Goal: Information Seeking & Learning: Learn about a topic

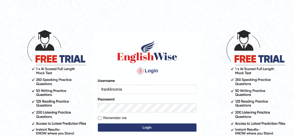
type input "franklinceria"
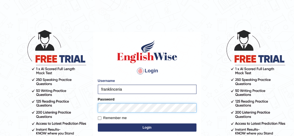
click at [98, 124] on button "Login" at bounding box center [147, 128] width 99 height 8
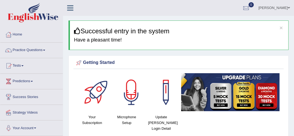
click at [43, 50] on link "Practice Questions" at bounding box center [31, 50] width 62 height 14
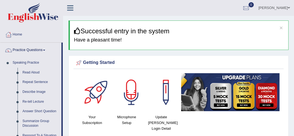
scroll to position [119, 0]
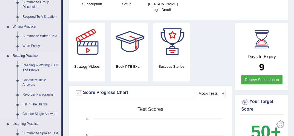
click at [37, 68] on link "Reading & Writing: Fill In The Blanks" at bounding box center [40, 68] width 41 height 15
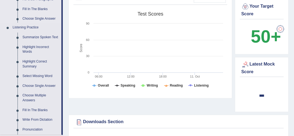
scroll to position [375, 0]
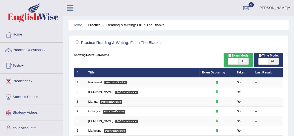
click at [274, 60] on span "OFF" at bounding box center [273, 61] width 10 height 7
checkbox input "true"
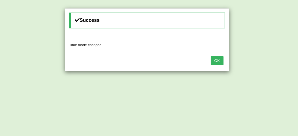
click at [222, 56] on button "OK" at bounding box center [217, 60] width 13 height 9
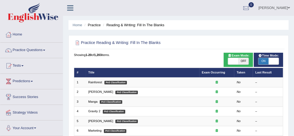
click at [44, 50] on link "Practice Questions" at bounding box center [31, 50] width 62 height 14
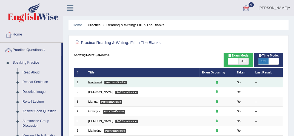
click at [92, 83] on link "Rainforest" at bounding box center [95, 82] width 14 height 3
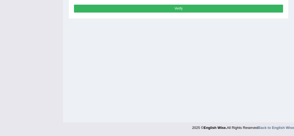
scroll to position [32, 0]
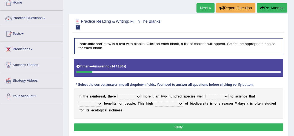
click at [138, 95] on select "have can be has is" at bounding box center [129, 96] width 23 height 5
select select "have"
click at [118, 94] on select "have can be has is" at bounding box center [129, 96] width 23 height 5
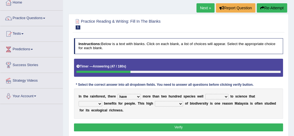
click at [226, 96] on select "knowing known knew know" at bounding box center [216, 96] width 23 height 5
select select "known"
click at [205, 94] on select "knowing known knew know" at bounding box center [216, 96] width 23 height 5
click at [99, 103] on select "contain contained containing contains" at bounding box center [91, 103] width 24 height 5
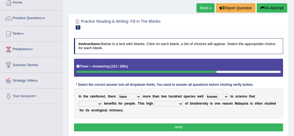
select select "contained"
click at [79, 101] on select "contain contained containing contains" at bounding box center [91, 103] width 24 height 5
click at [182, 103] on select "condensation conjunction continuity complexity" at bounding box center [169, 103] width 28 height 5
select select "continuity"
click at [155, 101] on select "condensation conjunction continuity complexity" at bounding box center [169, 103] width 28 height 5
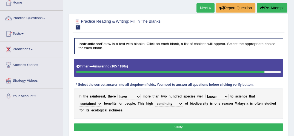
click at [181, 125] on button "Verify" at bounding box center [178, 128] width 209 height 8
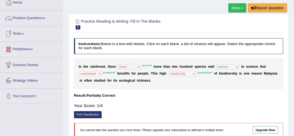
click at [37, 17] on link "Practice Questions" at bounding box center [31, 18] width 62 height 14
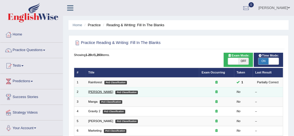
click at [94, 93] on link "Kennedy" at bounding box center [100, 91] width 25 height 3
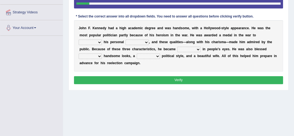
scroll to position [97, 0]
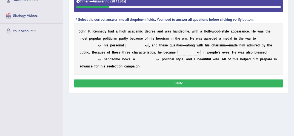
click at [99, 44] on select "prove show evidence upthrow" at bounding box center [90, 45] width 23 height 5
select select "show"
click at [79, 43] on select "prove show evidence upthrow" at bounding box center [90, 45] width 23 height 5
click at [146, 44] on select "passion courage charm liking" at bounding box center [136, 45] width 23 height 5
select select "courage"
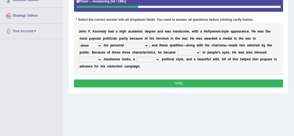
click at [125, 43] on select "passion courage charm liking" at bounding box center [136, 45] width 23 height 5
click at [100, 44] on select "prove show evidence upthrow" at bounding box center [90, 45] width 23 height 5
select select "prove"
click at [79, 43] on select "prove show evidence upthrow" at bounding box center [90, 45] width 23 height 5
click at [145, 44] on select "passion courage charm liking" at bounding box center [136, 45] width 23 height 5
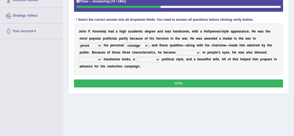
click at [182, 52] on select "iconic ironic identical impotent" at bounding box center [188, 52] width 23 height 5
select select "iconic"
click at [177, 50] on select "iconic ironic identical impotent" at bounding box center [188, 52] width 23 height 5
click at [196, 52] on select "iconic ironic identical impotent" at bounding box center [188, 52] width 23 height 5
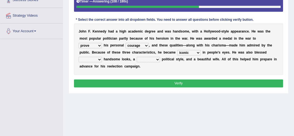
click at [99, 58] on select "with in upon to" at bounding box center [90, 59] width 23 height 5
select select "with"
click at [79, 57] on select "with in upon to" at bounding box center [90, 59] width 23 height 5
click at [157, 59] on select "mending mends mended mend" at bounding box center [148, 59] width 23 height 5
click at [137, 57] on select "mending mends mended mend" at bounding box center [148, 59] width 23 height 5
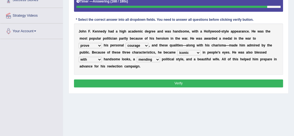
click at [279, 123] on div "Home Practice Reading & Writing: Fill In The Blanks Kennedy Next » Report Quest…" at bounding box center [178, 40] width 231 height 274
click at [156, 59] on select "mending mends mended mend" at bounding box center [148, 59] width 23 height 5
select select "mend"
click at [137, 57] on select "mending mends mended mend" at bounding box center [148, 59] width 23 height 5
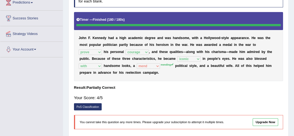
scroll to position [75, 0]
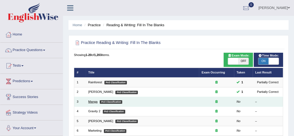
click at [95, 102] on link "Manga" at bounding box center [92, 101] width 9 height 3
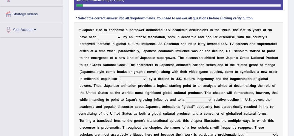
scroll to position [110, 0]
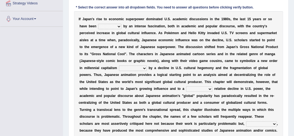
click at [118, 25] on select "marked dedicated made inspired" at bounding box center [109, 26] width 23 height 5
select select "made"
click at [98, 24] on select "marked dedicated made inspired" at bounding box center [109, 26] width 23 height 5
click at [145, 67] on select "pocessed characterized opposed tangled" at bounding box center [133, 68] width 28 height 5
click at [119, 66] on select "pocessed characterized opposed tangled" at bounding box center [133, 68] width 28 height 5
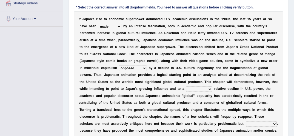
click at [146, 68] on select "pocessed characterized opposed tangled" at bounding box center [133, 68] width 28 height 5
select select "characterized"
click at [119, 66] on select "pocessed characterized opposed tangled" at bounding box center [133, 68] width 28 height 5
click at [210, 88] on select "concomitant discrete proportional legitimate" at bounding box center [199, 89] width 26 height 5
select select "discrete"
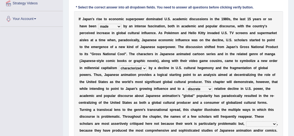
click at [186, 87] on select "concomitant discrete proportional legitimate" at bounding box center [199, 89] width 26 height 5
click at [274, 123] on select "however on the contrary in addition on the whole" at bounding box center [261, 124] width 31 height 5
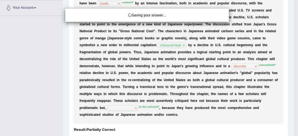
click at [273, 112] on div "Saving your answer..." at bounding box center [149, 68] width 298 height 136
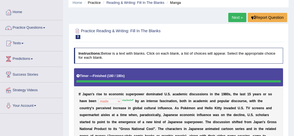
scroll to position [22, 0]
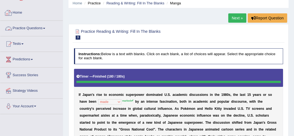
click at [34, 25] on link "Practice Questions" at bounding box center [31, 28] width 62 height 14
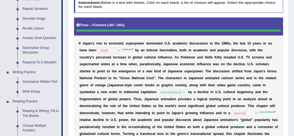
scroll to position [77, 0]
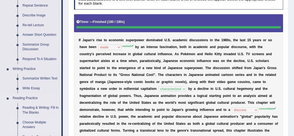
click at [41, 122] on link "Choose Multiple Answers" at bounding box center [40, 125] width 41 height 15
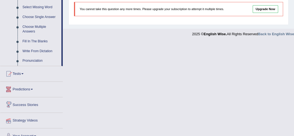
scroll to position [252, 0]
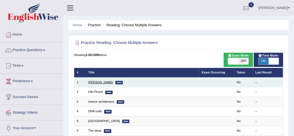
click at [92, 82] on link "[PERSON_NAME]" at bounding box center [100, 82] width 25 height 3
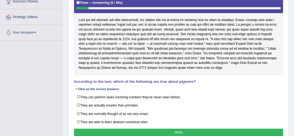
scroll to position [99, 0]
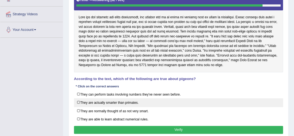
click at [81, 102] on label "They are actually smarter than primates." at bounding box center [178, 103] width 209 height 8
checkbox input "true"
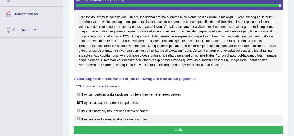
click at [78, 119] on label "They are able to learn abstract numerical rules." at bounding box center [178, 119] width 209 height 8
checkbox input "true"
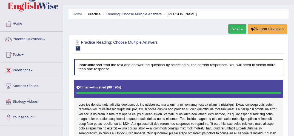
scroll to position [11, 0]
click at [45, 38] on link "Practice Questions" at bounding box center [31, 39] width 62 height 14
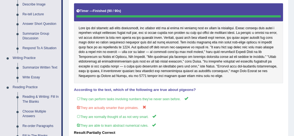
scroll to position [99, 0]
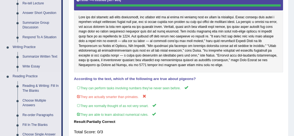
click at [32, 114] on link "Re-order Paragraphs" at bounding box center [40, 116] width 41 height 10
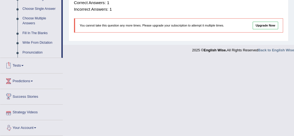
scroll to position [255, 0]
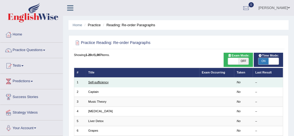
click at [101, 81] on link "Self-sufficiency" at bounding box center [98, 82] width 20 height 3
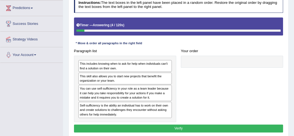
scroll to position [77, 0]
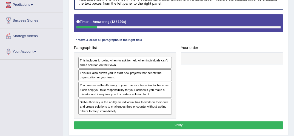
click at [200, 56] on div at bounding box center [232, 59] width 102 height 12
click at [138, 63] on div "This includes knowing when to ask for help when individuals can't find a soluti…" at bounding box center [124, 63] width 93 height 12
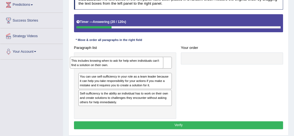
drag, startPoint x: 138, startPoint y: 63, endPoint x: 129, endPoint y: 65, distance: 9.0
click at [129, 65] on div "This includes knowing when to ask for help when individuals can't find a soluti…" at bounding box center [116, 63] width 93 height 12
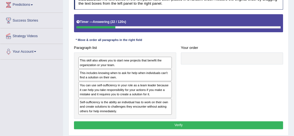
click at [129, 65] on div "This skill also allows you to start new projects that benefit the organization …" at bounding box center [124, 63] width 93 height 12
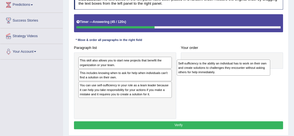
drag, startPoint x: 92, startPoint y: 108, endPoint x: 209, endPoint y: 72, distance: 122.7
click at [209, 72] on div "Self-sufficiency is the ability an individual has to work on their own and crea…" at bounding box center [223, 68] width 93 height 16
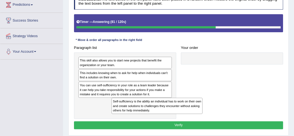
drag, startPoint x: 207, startPoint y: 61, endPoint x: 119, endPoint y: 113, distance: 102.6
click at [119, 113] on div "Self-sufficiency is the ability an individual has to work on their own and crea…" at bounding box center [156, 106] width 91 height 16
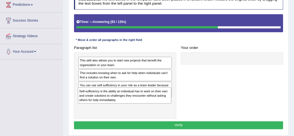
drag, startPoint x: 118, startPoint y: 100, endPoint x: 119, endPoint y: 91, distance: 9.4
click at [119, 91] on div "Self-sufficiency is the ability an individual has to work on their own and crea…" at bounding box center [124, 96] width 93 height 16
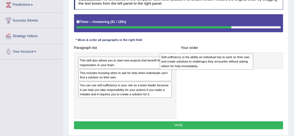
drag, startPoint x: 108, startPoint y: 90, endPoint x: 207, endPoint y: 65, distance: 102.6
click at [207, 65] on div "Self-sufficiency is the ability an individual has to work on their own and crea…" at bounding box center [206, 62] width 93 height 16
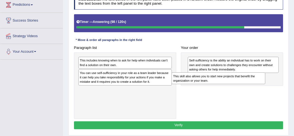
drag, startPoint x: 117, startPoint y: 64, endPoint x: 228, endPoint y: 85, distance: 112.9
click at [228, 85] on div "Paragraph list This skill also allows you to start new projects that benefit th…" at bounding box center [178, 81] width 214 height 75
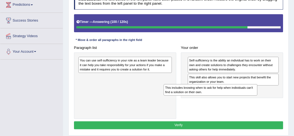
drag, startPoint x: 135, startPoint y: 66, endPoint x: 238, endPoint y: 100, distance: 108.3
click at [238, 100] on div "Paragraph list This includes knowing when to ask for help when individuals can'…" at bounding box center [178, 81] width 214 height 75
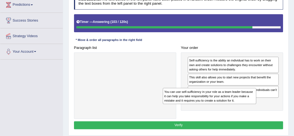
drag, startPoint x: 151, startPoint y: 69, endPoint x: 252, endPoint y: 109, distance: 108.3
click at [252, 109] on div "Paragraph list You can use self-sufficiency in your role as a team leader becau…" at bounding box center [178, 81] width 214 height 75
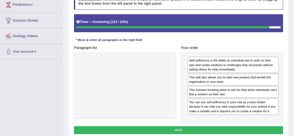
click at [172, 129] on button "Verify" at bounding box center [178, 131] width 209 height 8
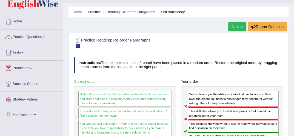
scroll to position [11, 0]
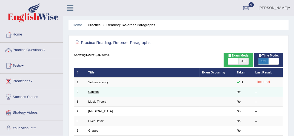
click at [97, 91] on link "Captain" at bounding box center [93, 91] width 10 height 3
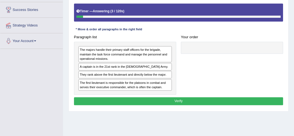
scroll to position [88, 0]
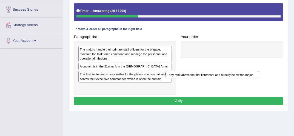
drag, startPoint x: 114, startPoint y: 76, endPoint x: 218, endPoint y: 84, distance: 104.1
click at [218, 84] on div "Paragraph list The majors handle their primary staff officers for the brigade, …" at bounding box center [178, 64] width 214 height 62
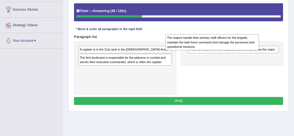
drag, startPoint x: 134, startPoint y: 48, endPoint x: 239, endPoint y: 37, distance: 104.7
click at [239, 37] on div "The majors handle their primary staff officers for the brigade, maintain the ta…" at bounding box center [211, 42] width 93 height 16
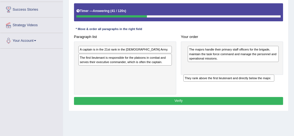
drag, startPoint x: 219, startPoint y: 47, endPoint x: 216, endPoint y: 84, distance: 36.3
click at [216, 84] on div "Paragraph list A captain is in the 21st rank in the [DEMOGRAPHIC_DATA] Army. Th…" at bounding box center [178, 64] width 214 height 62
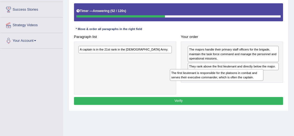
drag, startPoint x: 134, startPoint y: 62, endPoint x: 243, endPoint y: 84, distance: 111.2
click at [243, 84] on div "Paragraph list A captain is in the 21st rank in the [DEMOGRAPHIC_DATA] Army. Th…" at bounding box center [178, 64] width 214 height 62
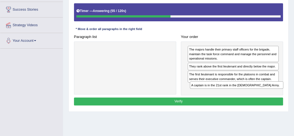
drag, startPoint x: 129, startPoint y: 51, endPoint x: 262, endPoint y: 96, distance: 139.6
click at [262, 96] on div "Instructions: The text boxes in the left panel have been placed in a random ord…" at bounding box center [178, 45] width 211 height 129
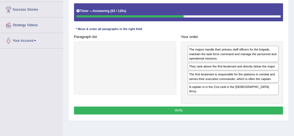
click at [222, 107] on button "Verify" at bounding box center [178, 111] width 209 height 8
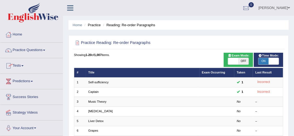
click at [43, 49] on link "Practice Questions" at bounding box center [31, 50] width 62 height 14
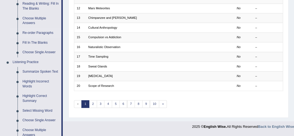
scroll to position [293, 0]
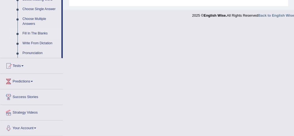
click at [42, 33] on link "Fill In The Blanks" at bounding box center [40, 34] width 41 height 10
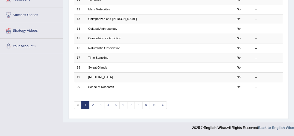
scroll to position [141, 0]
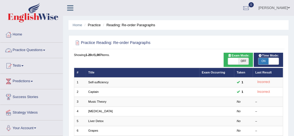
click at [44, 48] on link "Practice Questions" at bounding box center [31, 50] width 62 height 14
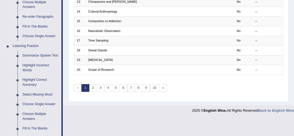
scroll to position [194, 0]
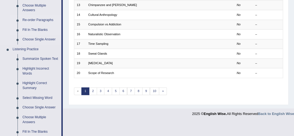
click at [38, 29] on link "Fill In The Blanks" at bounding box center [40, 30] width 41 height 10
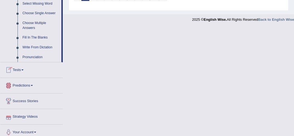
scroll to position [293, 0]
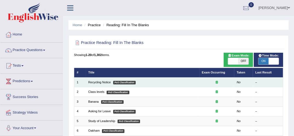
click at [96, 80] on td "Recycling Notice PoS Classification" at bounding box center [142, 83] width 113 height 10
click at [96, 82] on link "Recycling Notice" at bounding box center [99, 82] width 22 height 3
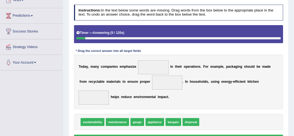
scroll to position [77, 0]
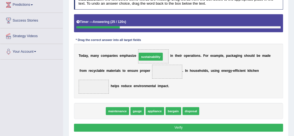
drag, startPoint x: 95, startPoint y: 110, endPoint x: 163, endPoint y: 46, distance: 93.8
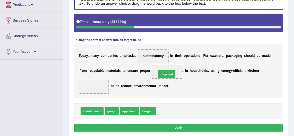
drag, startPoint x: 167, startPoint y: 111, endPoint x: 168, endPoint y: 67, distance: 43.6
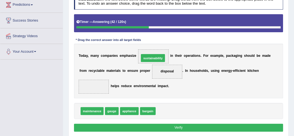
drag, startPoint x: 167, startPoint y: 112, endPoint x: 148, endPoint y: 50, distance: 65.3
click at [148, 50] on span "sustainability" at bounding box center [153, 57] width 30 height 14
click at [142, 77] on div "T o d a y , m a n y c o m p a n i e s e m p h a s i z e sustainability i n t h …" at bounding box center [178, 71] width 209 height 55
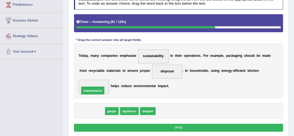
drag, startPoint x: 91, startPoint y: 110, endPoint x: 92, endPoint y: 86, distance: 24.4
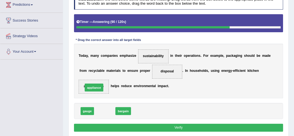
drag, startPoint x: 110, startPoint y: 110, endPoint x: 97, endPoint y: 81, distance: 31.9
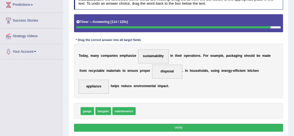
click at [176, 125] on button "Verify" at bounding box center [178, 128] width 209 height 8
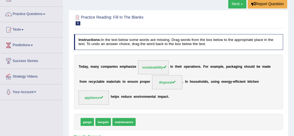
scroll to position [33, 0]
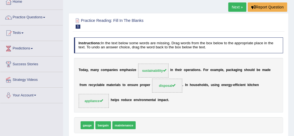
click at [44, 16] on link "Practice Questions" at bounding box center [31, 17] width 62 height 14
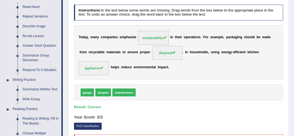
scroll to position [77, 0]
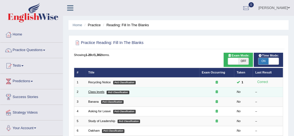
click at [91, 93] on link "Class levels" at bounding box center [96, 91] width 16 height 3
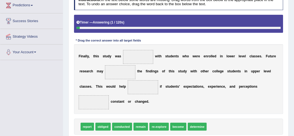
scroll to position [77, 0]
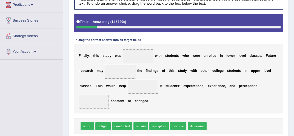
click at [120, 126] on span "conducted" at bounding box center [122, 126] width 20 height 8
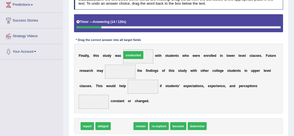
drag, startPoint x: 120, startPoint y: 126, endPoint x: 133, endPoint y: 42, distance: 84.8
click at [133, 42] on div "Instructions: In the text below some words are missing. Drag words from the box…" at bounding box center [178, 71] width 211 height 159
drag, startPoint x: 121, startPoint y: 124, endPoint x: 141, endPoint y: 40, distance: 86.8
click at [141, 40] on div "Instructions: In the text below some words are missing. Drag words from the box…" at bounding box center [178, 71] width 211 height 159
drag, startPoint x: 123, startPoint y: 125, endPoint x: 140, endPoint y: 44, distance: 82.8
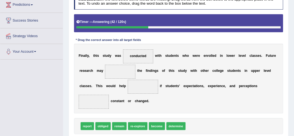
click at [87, 127] on span "report" at bounding box center [87, 126] width 13 height 8
drag, startPoint x: 87, startPoint y: 127, endPoint x: 128, endPoint y: 62, distance: 76.8
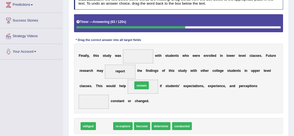
drag, startPoint x: 103, startPoint y: 126, endPoint x: 147, endPoint y: 78, distance: 65.0
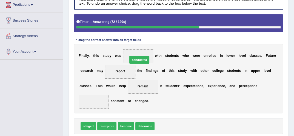
drag, startPoint x: 165, startPoint y: 126, endPoint x: 134, endPoint y: 48, distance: 84.6
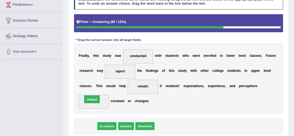
drag, startPoint x: 89, startPoint y: 126, endPoint x: 93, endPoint y: 95, distance: 31.8
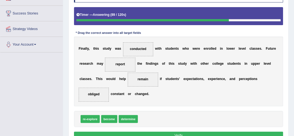
scroll to position [99, 0]
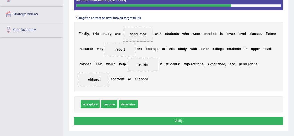
click at [214, 118] on button "Verify" at bounding box center [178, 121] width 209 height 8
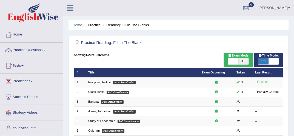
click at [45, 51] on link "Practice Questions" at bounding box center [31, 50] width 62 height 14
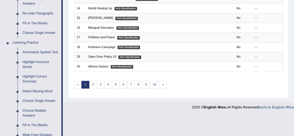
scroll to position [194, 0]
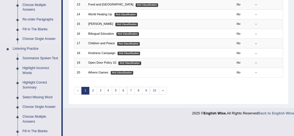
click at [45, 39] on link "Choose Single Answer" at bounding box center [40, 39] width 41 height 10
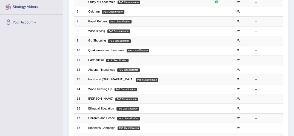
scroll to position [156, 0]
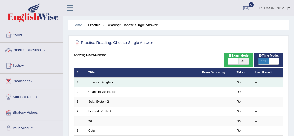
click at [104, 82] on link "Teenage Daughter" at bounding box center [100, 82] width 25 height 3
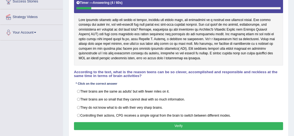
scroll to position [99, 0]
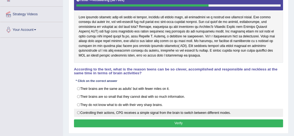
click at [80, 111] on label "Controlling their actions, CPG receives a simple signal from the brain to switc…" at bounding box center [178, 113] width 209 height 8
radio input "true"
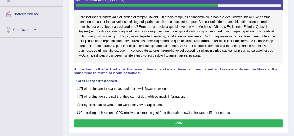
click at [139, 124] on button "Verify" at bounding box center [178, 124] width 209 height 8
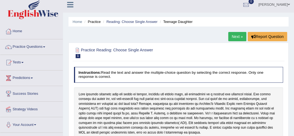
scroll to position [0, 0]
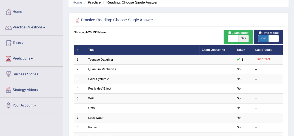
scroll to position [33, 0]
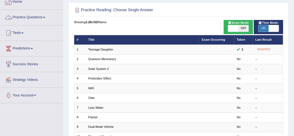
click at [26, 20] on link "Practice Questions" at bounding box center [31, 17] width 62 height 14
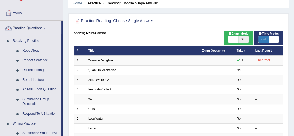
scroll to position [22, 0]
click at [293, 133] on div "Home Practice Reading: Choose Single Answer Practice Reading: Choose Single Ans…" at bounding box center [178, 129] width 231 height 303
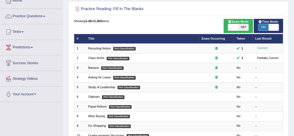
scroll to position [32, 0]
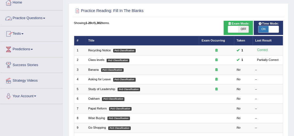
click at [45, 18] on span at bounding box center [44, 18] width 2 height 1
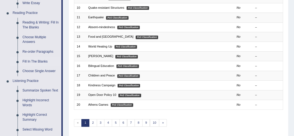
scroll to position [164, 0]
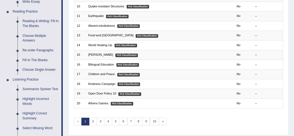
click at [50, 89] on link "Summarize Spoken Text" at bounding box center [40, 90] width 41 height 10
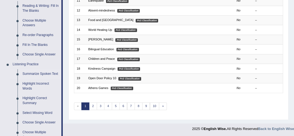
scroll to position [273, 0]
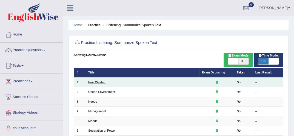
click at [92, 81] on link "Fruit Washer" at bounding box center [96, 82] width 17 height 3
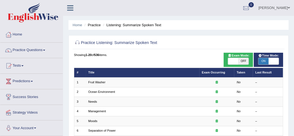
click at [274, 62] on span at bounding box center [273, 61] width 10 height 7
checkbox input "false"
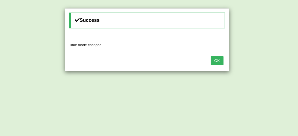
click at [217, 59] on button "OK" at bounding box center [217, 60] width 13 height 9
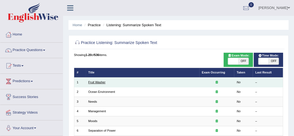
click at [91, 83] on link "Fruit Washer" at bounding box center [96, 82] width 17 height 3
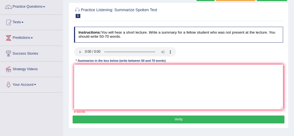
scroll to position [44, 0]
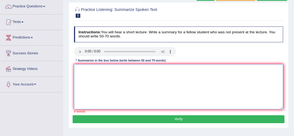
click at [84, 71] on textarea at bounding box center [178, 86] width 209 height 45
click at [81, 70] on textarea "Anoteworthy" at bounding box center [178, 86] width 209 height 45
click at [81, 69] on textarea "Anoteworthy" at bounding box center [178, 86] width 209 height 45
click at [80, 68] on textarea "Anoteworthy" at bounding box center [178, 86] width 209 height 45
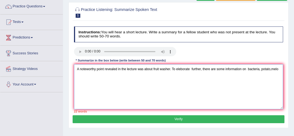
type textarea "A noteworthy point revealed in the lecture was about fruit washer. To eleborate…"
